Goal: Navigation & Orientation: Go to known website

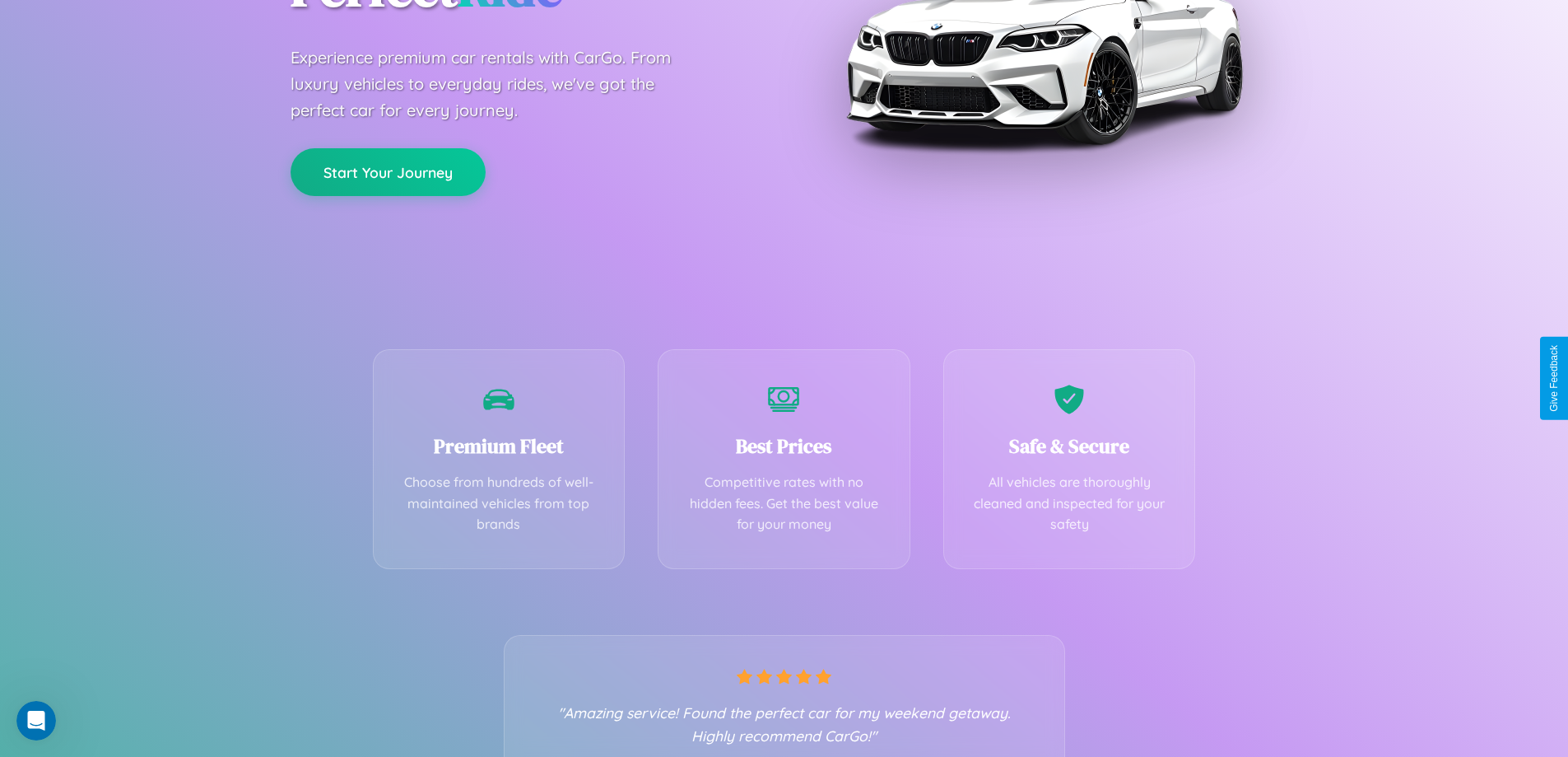
scroll to position [324, 0]
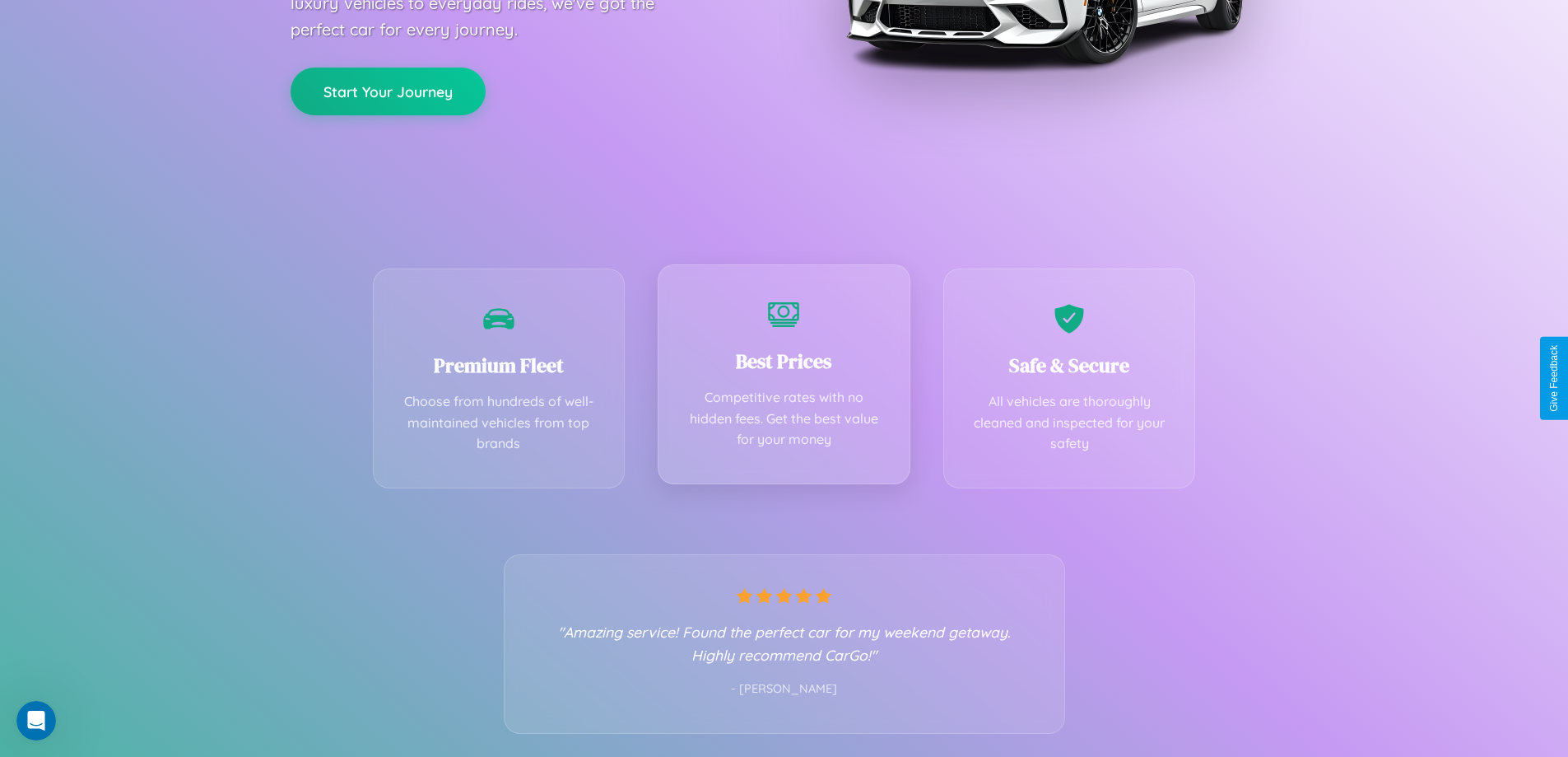
click at [784, 378] on div "Best Prices Competitive rates with no hidden fees. Get the best value for your …" at bounding box center [784, 374] width 252 height 219
click at [388, 90] on button "Start Your Journey" at bounding box center [388, 90] width 195 height 48
click at [388, 89] on button "Start Your Journey" at bounding box center [388, 90] width 195 height 48
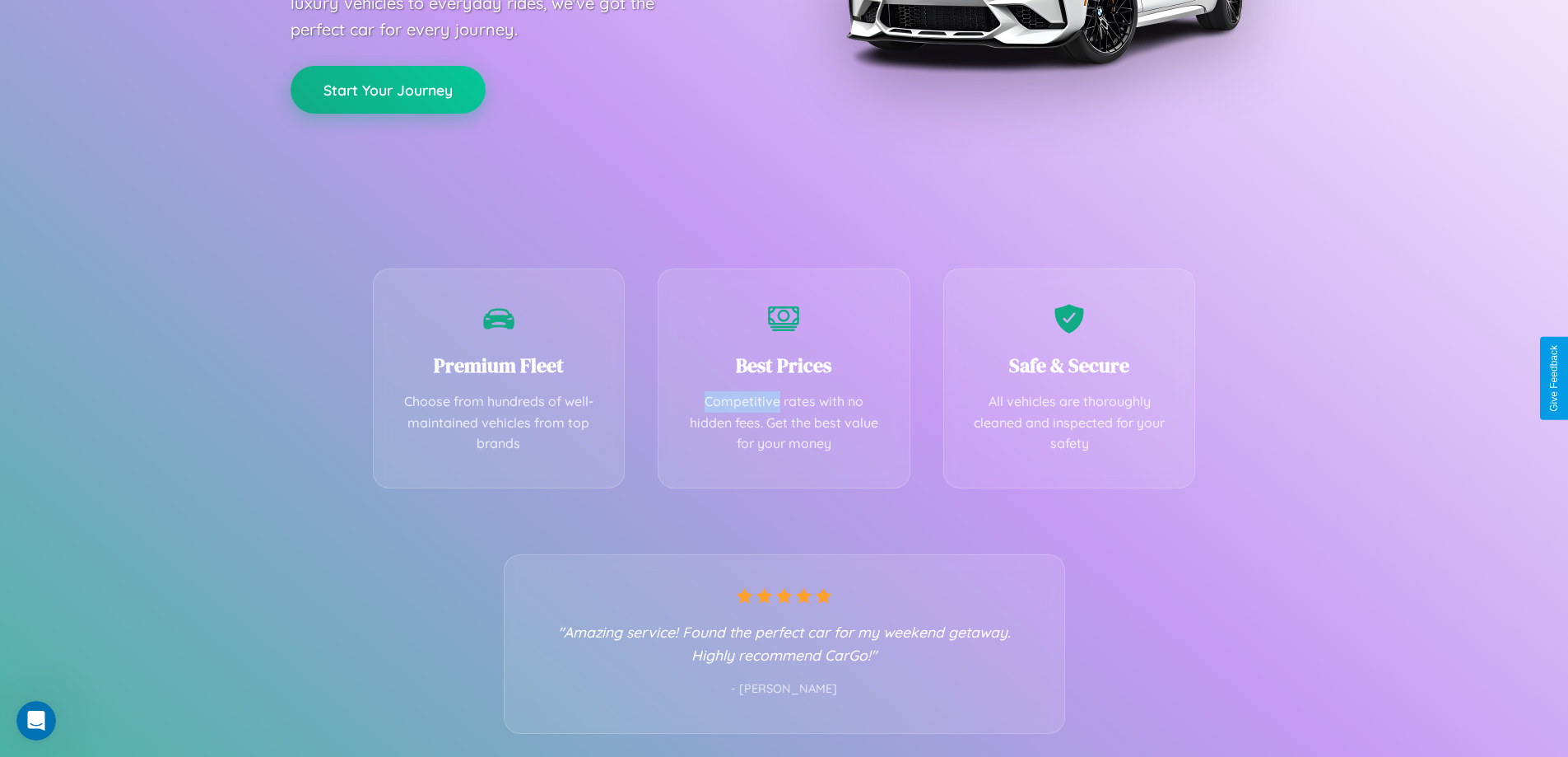
click at [388, 89] on button "Start Your Journey" at bounding box center [388, 90] width 195 height 48
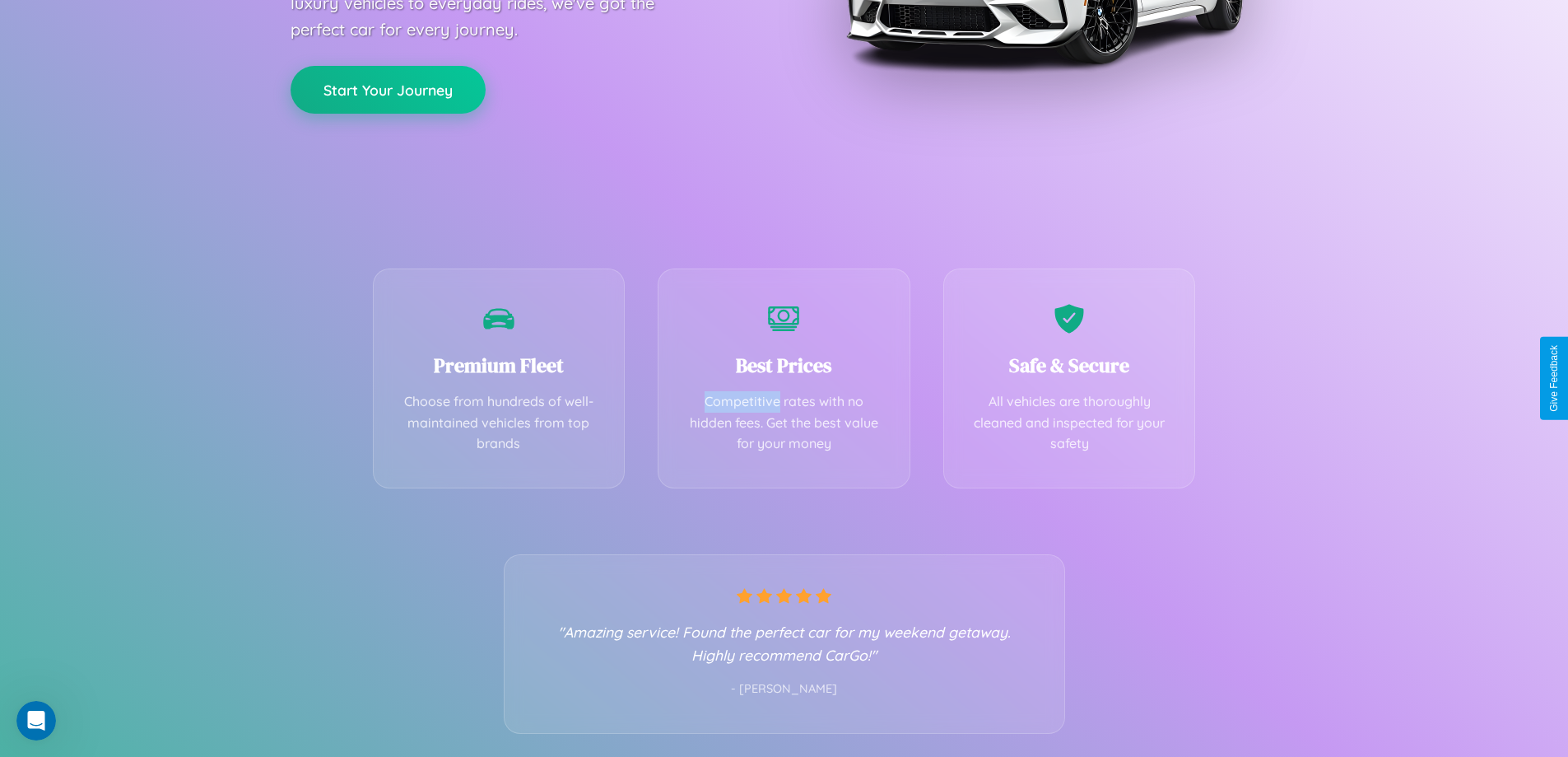
click at [388, 89] on button "Start Your Journey" at bounding box center [388, 90] width 195 height 48
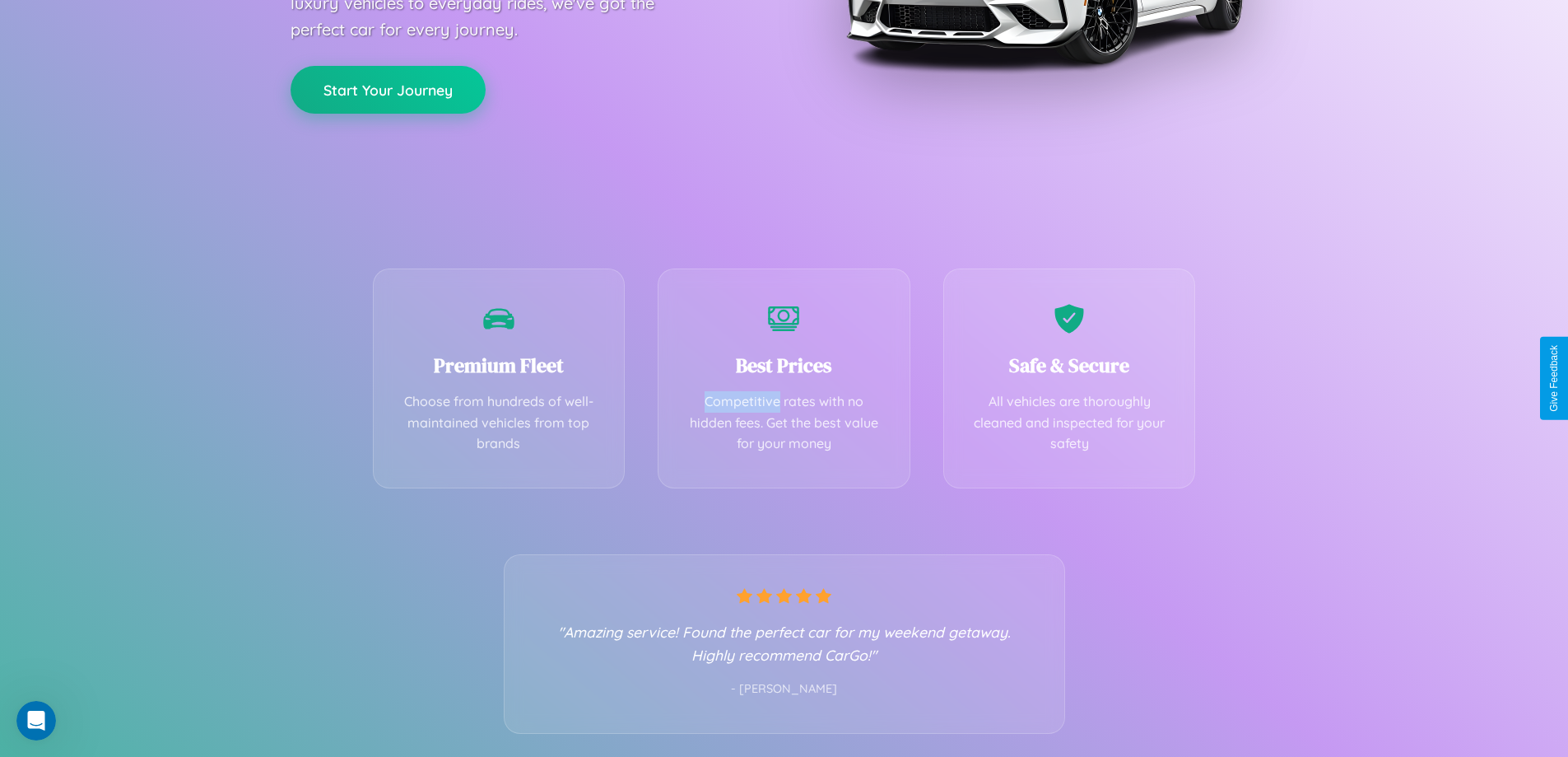
click at [388, 89] on button "Start Your Journey" at bounding box center [388, 90] width 195 height 48
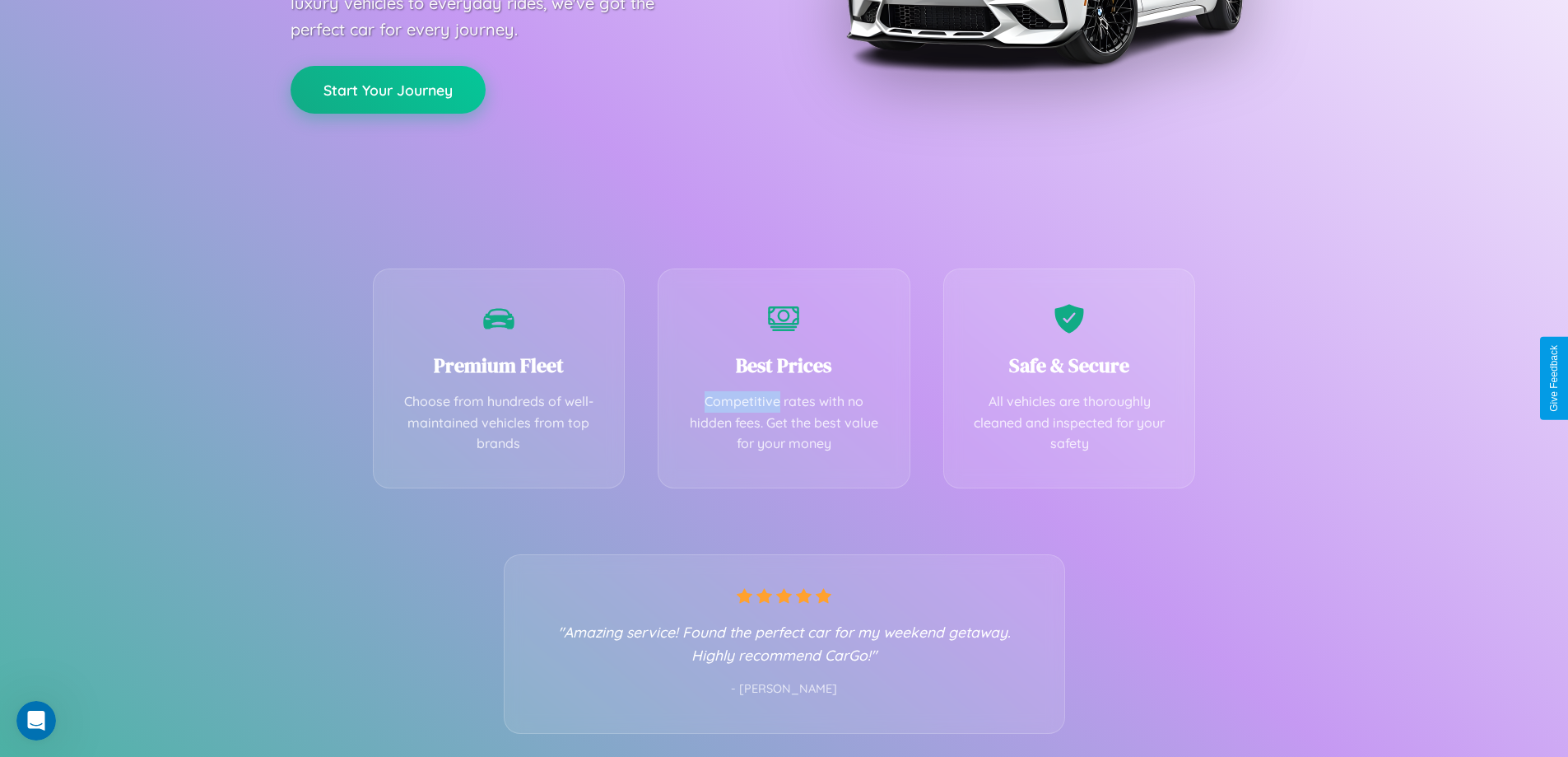
click at [388, 89] on button "Start Your Journey" at bounding box center [388, 90] width 195 height 48
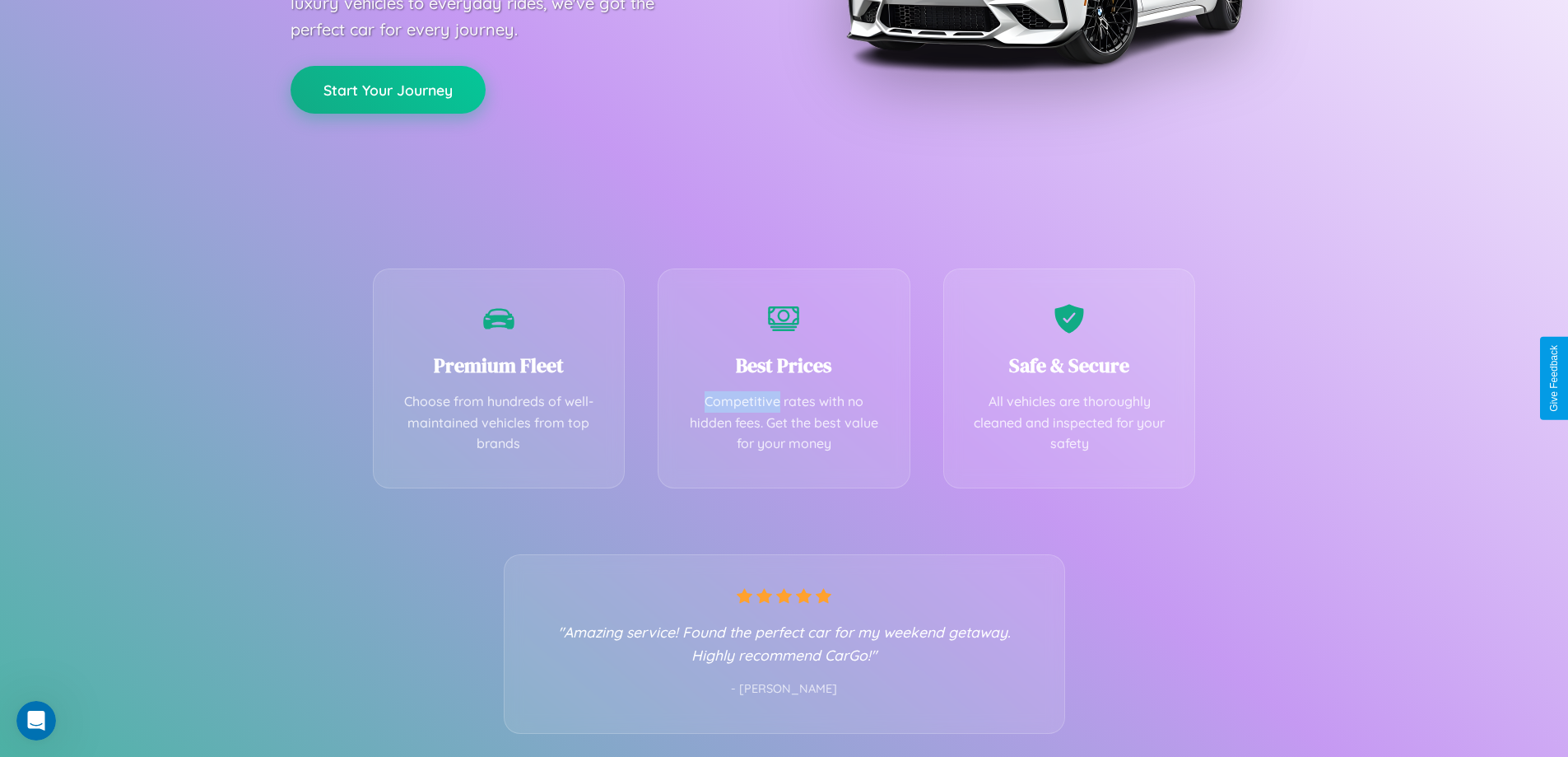
click at [388, 89] on button "Start Your Journey" at bounding box center [388, 90] width 195 height 48
